Goal: Information Seeking & Learning: Find specific page/section

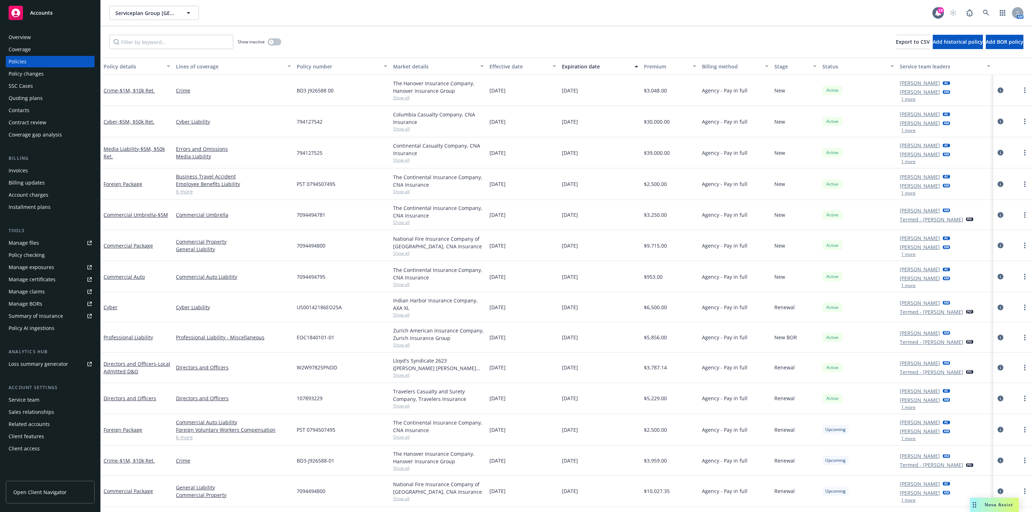
click at [51, 34] on div "Overview" at bounding box center [50, 37] width 83 height 11
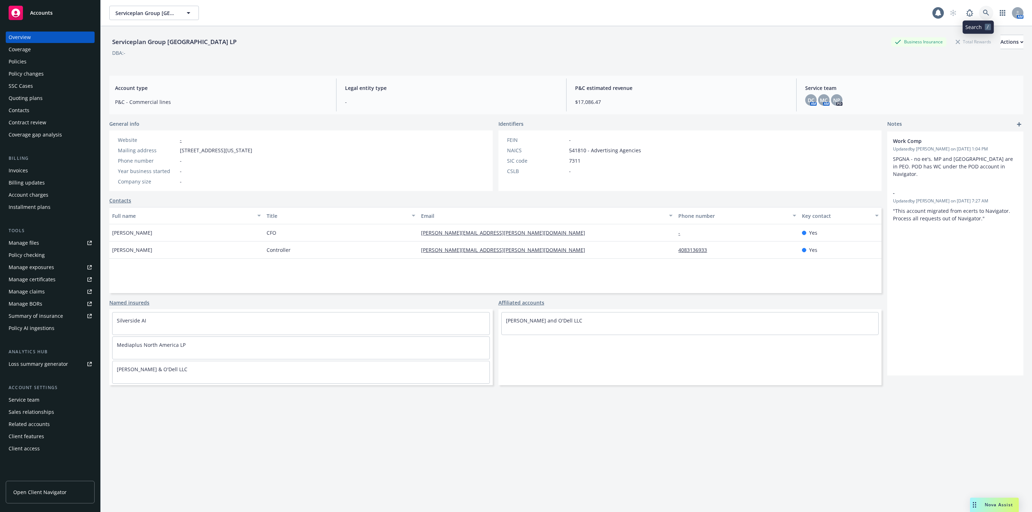
click at [514, 15] on icon at bounding box center [985, 13] width 6 height 6
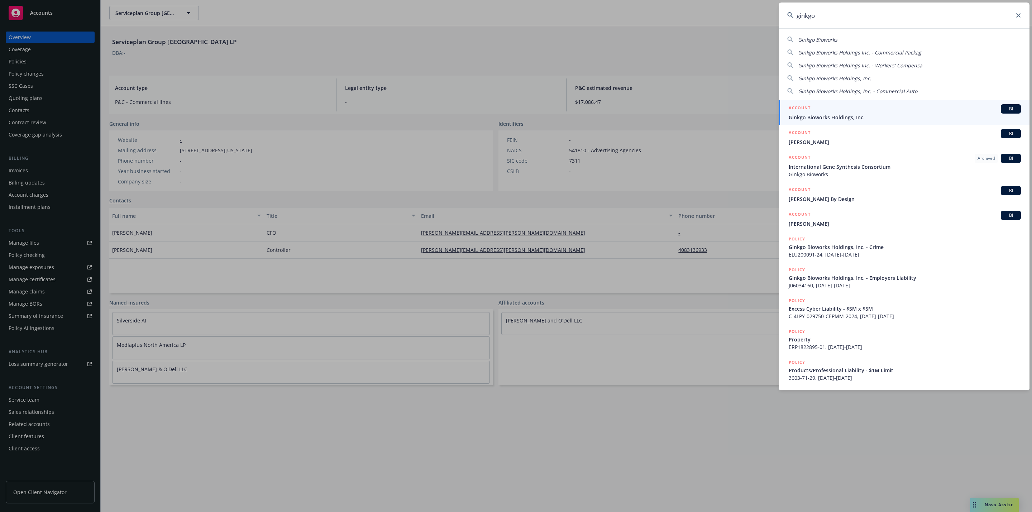
type input "ginkgo"
click at [514, 115] on span "Ginkgo Bioworks Holdings, Inc." at bounding box center [904, 118] width 232 height 8
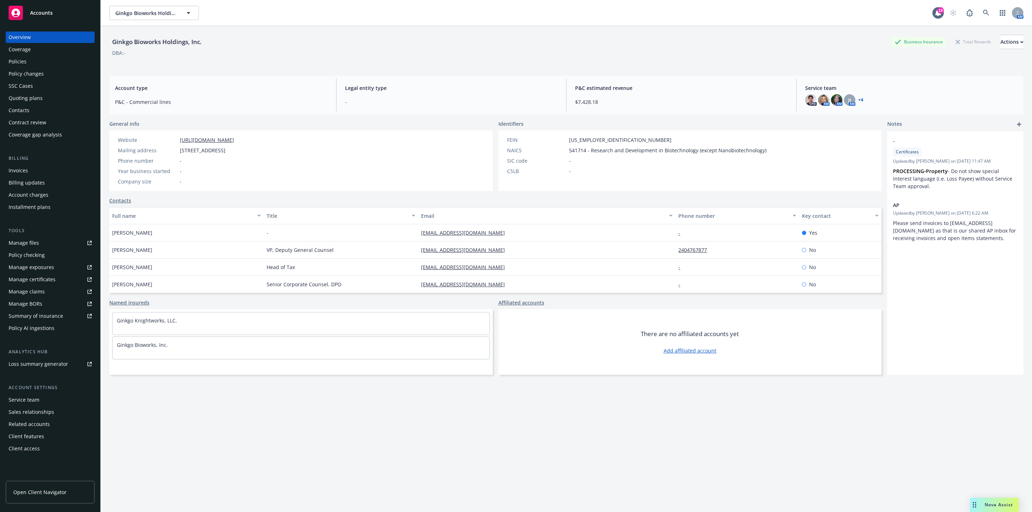
click at [42, 62] on div "Policies" at bounding box center [50, 61] width 83 height 11
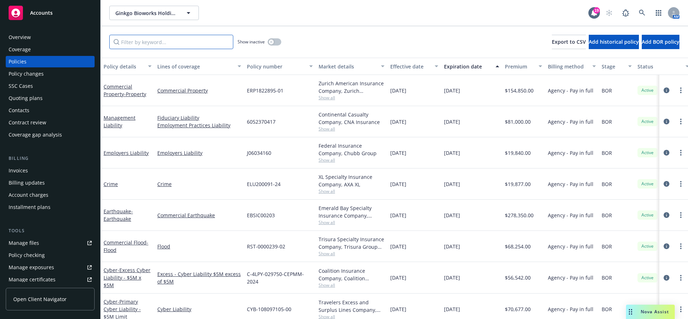
click at [173, 37] on input "Filter by keyword..." at bounding box center [171, 42] width 124 height 14
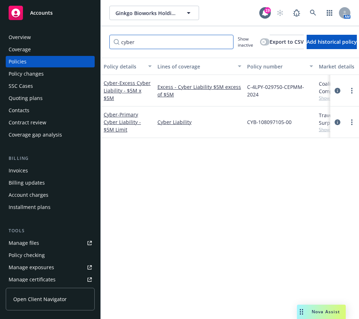
type input "cyber"
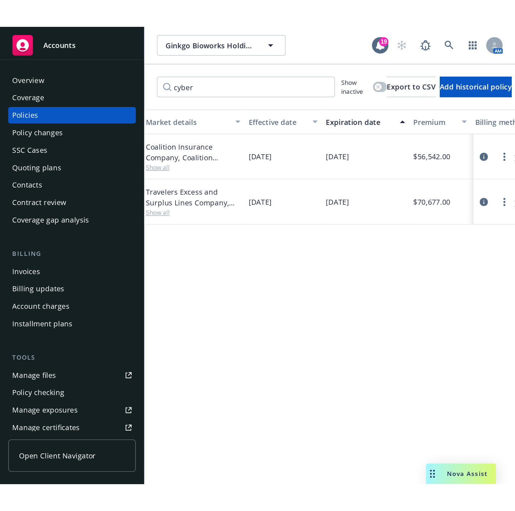
scroll to position [0, 218]
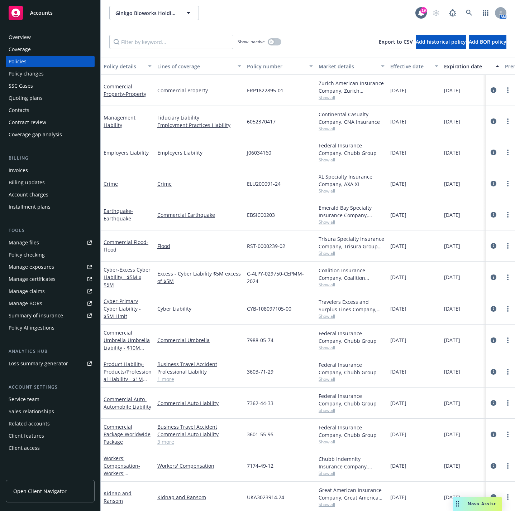
click at [273, 13] on div "Ginkgo Bioworks Holdings, Inc. Ginkgo Bioworks Holdings, Inc." at bounding box center [262, 13] width 306 height 14
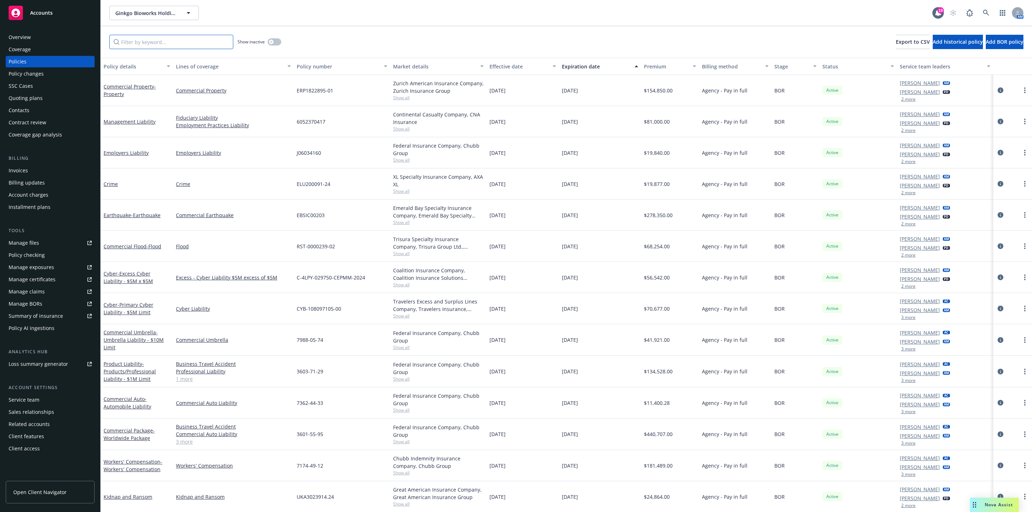
click at [193, 48] on input "Filter by keyword..." at bounding box center [171, 42] width 124 height 14
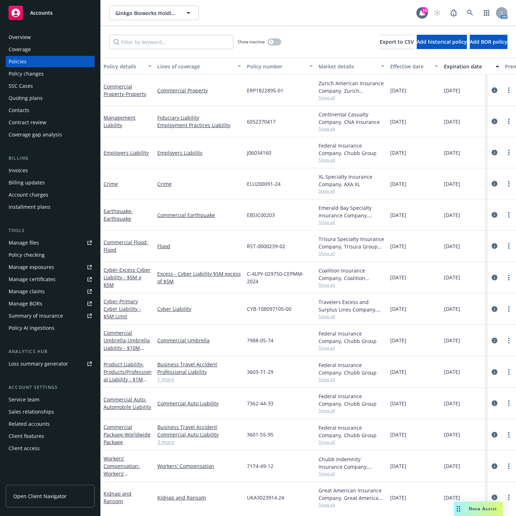
click at [360, 10] on div "Ginkgo Bioworks Holdings, Inc. Ginkgo Bioworks Holdings, Inc." at bounding box center [262, 13] width 307 height 14
click at [362, 15] on div "Ginkgo Bioworks Holdings, Inc. Ginkgo Bioworks Holdings, Inc." at bounding box center [262, 13] width 307 height 14
click at [150, 49] on div "Show inactive Export to CSV Add historical policy Add BOR policy" at bounding box center [308, 42] width 415 height 32
click at [150, 45] on input "Filter by keyword..." at bounding box center [171, 42] width 124 height 14
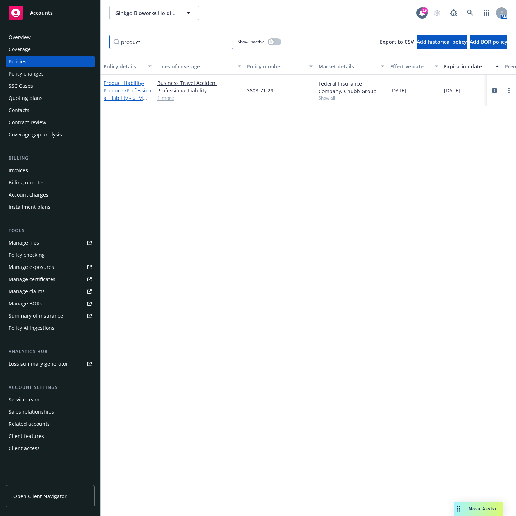
type input "product"
click at [134, 87] on span "- Products/Professional Liability - $1M Limit" at bounding box center [128, 94] width 48 height 29
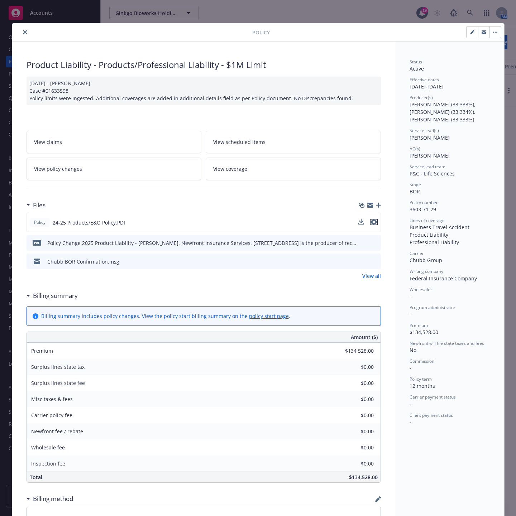
click at [370, 221] on icon "preview file" at bounding box center [373, 222] width 6 height 5
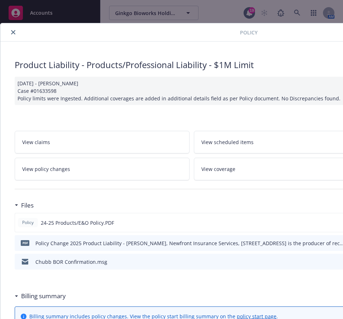
click at [15, 32] on icon "close" at bounding box center [13, 32] width 4 height 4
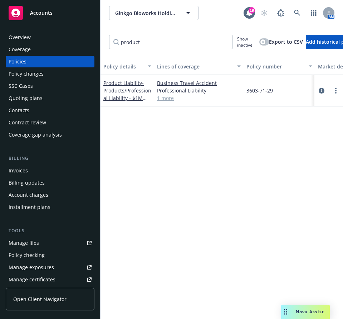
click at [203, 147] on div "Policy details Lines of coverage Policy number Market details Effective date Ex…" at bounding box center [222, 287] width 243 height 458
click at [294, 13] on link at bounding box center [297, 13] width 14 height 14
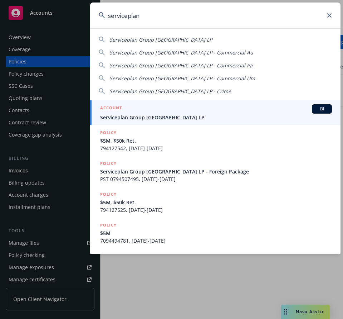
type input "serviceplan"
click at [190, 116] on span "Serviceplan Group [GEOGRAPHIC_DATA] LP" at bounding box center [216, 118] width 232 height 8
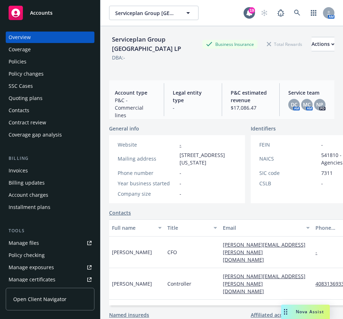
click at [42, 64] on div "Policies" at bounding box center [50, 61] width 83 height 11
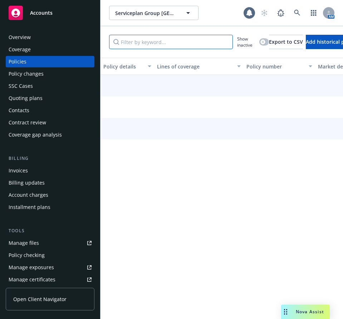
click at [177, 45] on input "Filter by keyword..." at bounding box center [171, 42] width 124 height 14
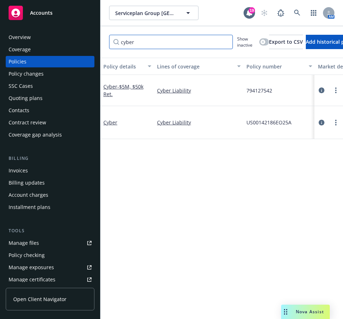
type input "cyber"
drag, startPoint x: 166, startPoint y: 45, endPoint x: 110, endPoint y: 125, distance: 97.3
click at [110, 125] on link "Cyber" at bounding box center [111, 122] width 14 height 7
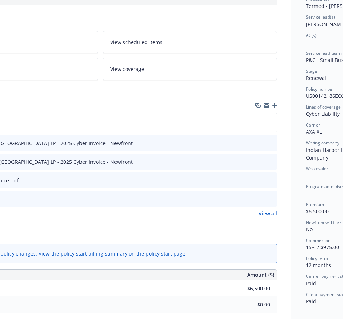
scroll to position [98, 96]
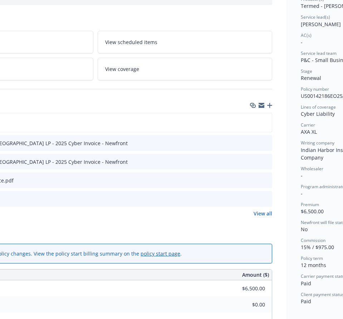
click at [266, 198] on icon "preview file" at bounding box center [266, 198] width 6 height 5
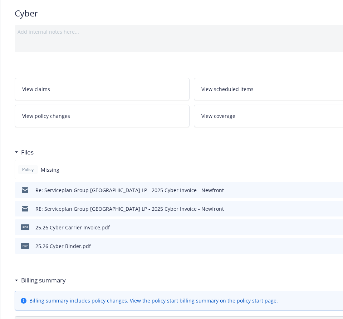
scroll to position [45, 0]
